Goal: Find specific page/section: Find specific page/section

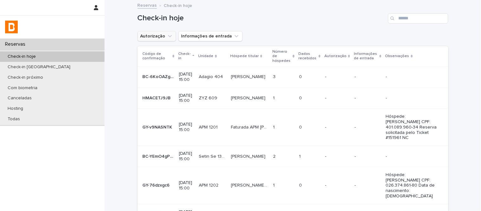
click at [168, 36] on icon "Autorização" at bounding box center [170, 36] width 4 height 2
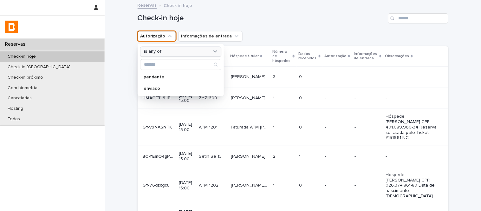
click at [169, 49] on div "is any of" at bounding box center [177, 51] width 70 height 7
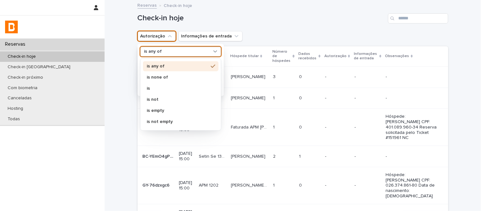
drag, startPoint x: 173, startPoint y: 80, endPoint x: 176, endPoint y: 81, distance: 3.6
click at [173, 80] on div "is none of" at bounding box center [180, 77] width 75 height 10
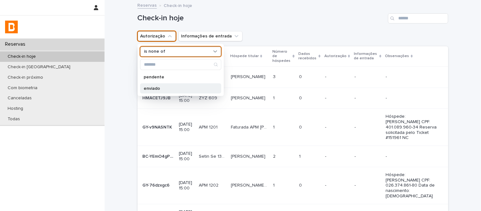
click at [175, 92] on div "enviado" at bounding box center [180, 88] width 81 height 10
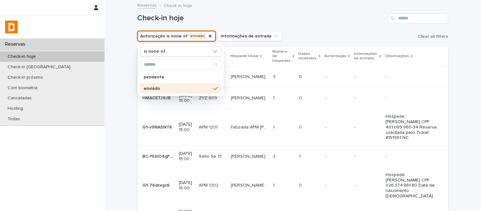
click at [313, 17] on h1 "Check-in hoje" at bounding box center [262, 18] width 248 height 9
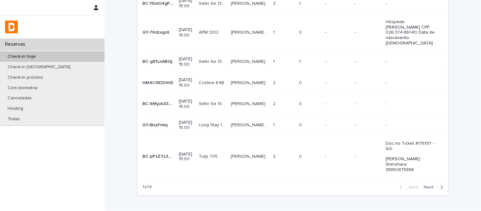
scroll to position [190, 0]
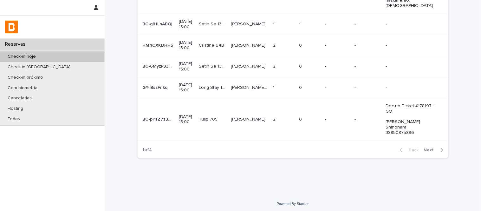
click at [432, 153] on button "Next" at bounding box center [434, 150] width 27 height 6
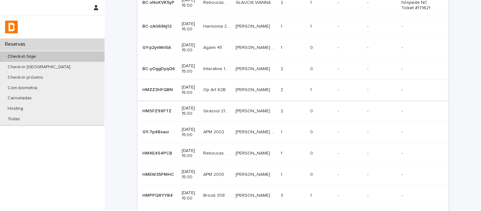
scroll to position [140, 0]
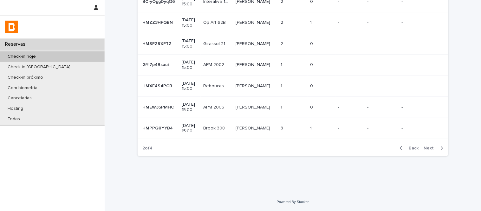
click at [427, 146] on span "Next" at bounding box center [431, 148] width 14 height 4
click at [433, 146] on span "Next" at bounding box center [431, 148] width 14 height 4
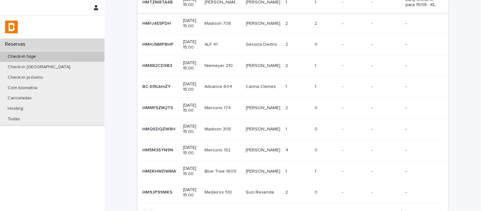
scroll to position [70, 0]
